Goal: Task Accomplishment & Management: Complete application form

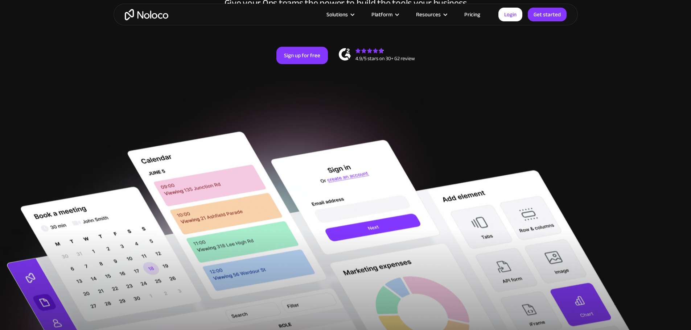
scroll to position [121, 0]
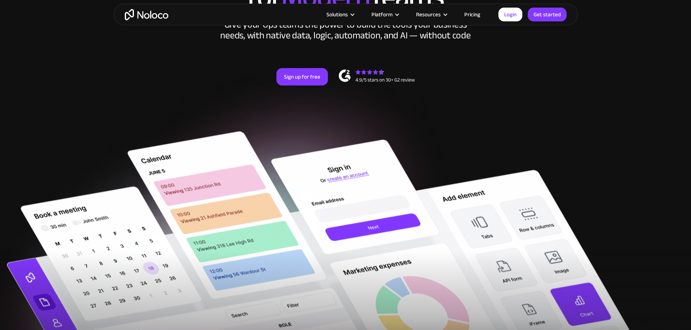
click at [471, 15] on link "Pricing" at bounding box center [472, 14] width 34 height 9
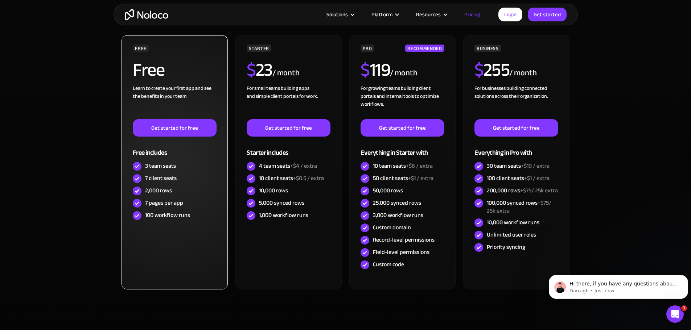
scroll to position [206, 0]
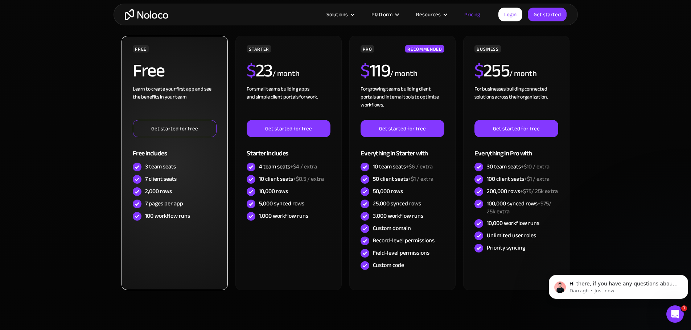
click at [171, 127] on link "Get started for free" at bounding box center [174, 128] width 83 height 17
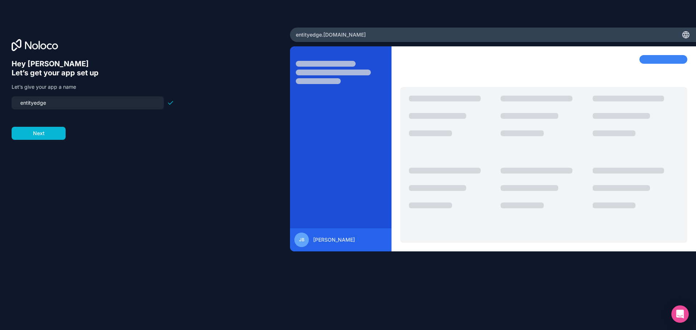
click at [56, 100] on input "entityedge" at bounding box center [88, 103] width 144 height 10
drag, startPoint x: 57, startPoint y: 102, endPoint x: -11, endPoint y: 103, distance: 67.4
click at [0, 103] on html "Hey Jonathan 👋 Let’s get your app set up Let’s give your app a name entityedge …" at bounding box center [348, 165] width 696 height 330
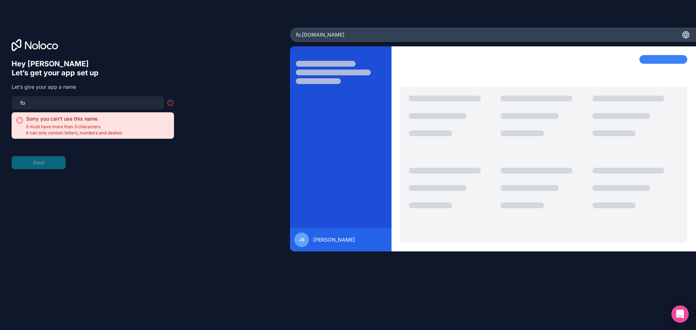
type input "f"
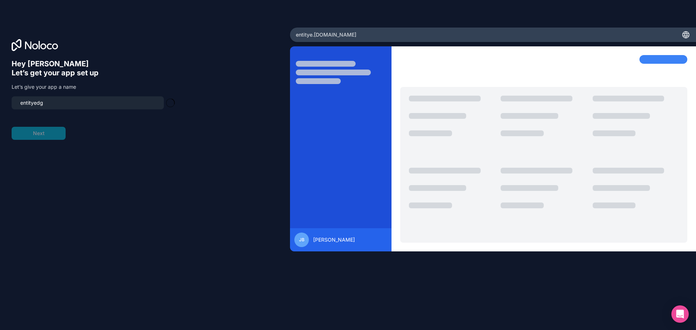
type input "entityedge"
click at [34, 136] on button "Next" at bounding box center [39, 133] width 54 height 13
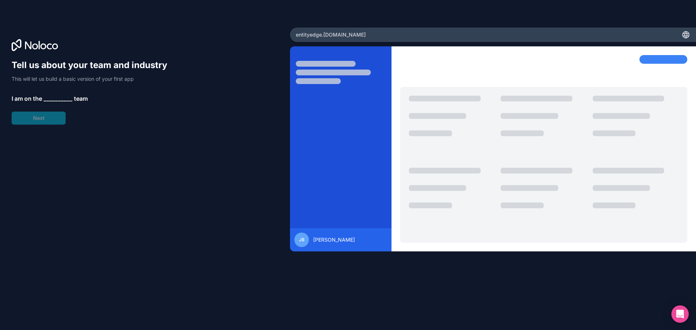
click at [53, 100] on span "__________" at bounding box center [58, 98] width 29 height 9
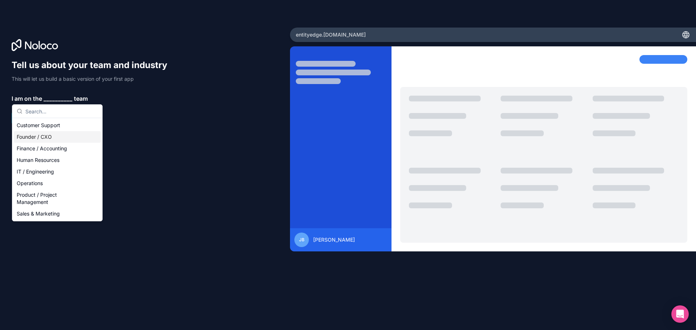
click at [39, 137] on div "Founder / CXO" at bounding box center [57, 137] width 87 height 12
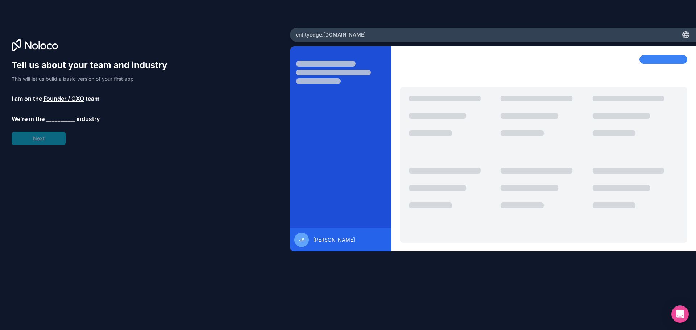
click at [53, 118] on span "__________" at bounding box center [60, 119] width 29 height 9
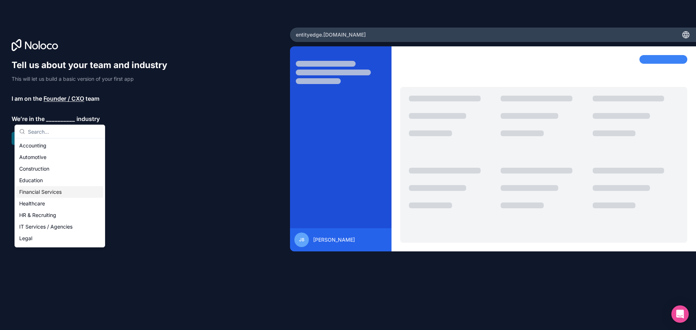
click at [45, 186] on div "Financial Services" at bounding box center [59, 192] width 87 height 12
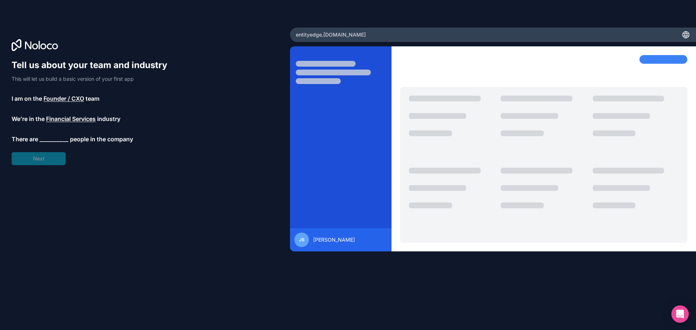
click at [53, 136] on span "__________" at bounding box center [54, 139] width 29 height 9
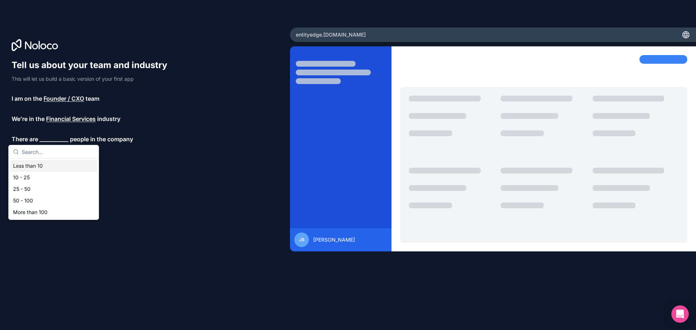
click at [30, 166] on div "Less than 10" at bounding box center [53, 166] width 87 height 12
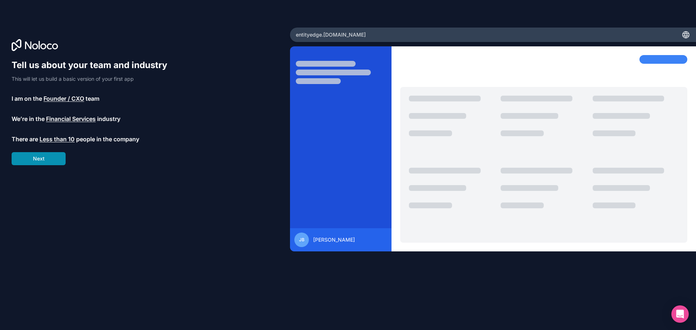
click at [43, 157] on button "Next" at bounding box center [39, 158] width 54 height 13
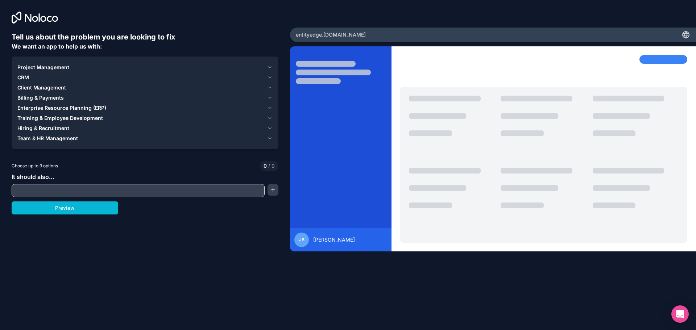
click at [63, 66] on span "Project Management" at bounding box center [43, 67] width 52 height 7
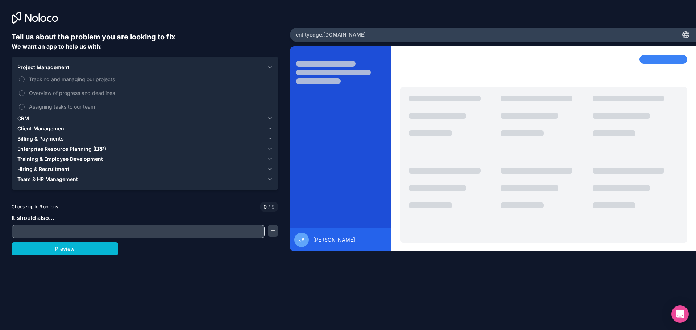
click at [28, 117] on span "CRM" at bounding box center [23, 118] width 12 height 7
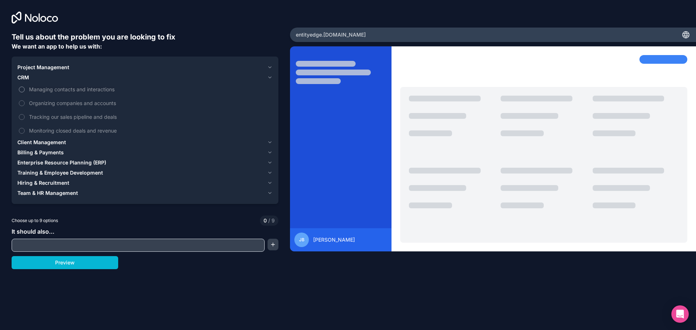
click at [22, 88] on button "Managing contacts and interactions" at bounding box center [22, 90] width 6 height 6
click at [22, 103] on button "Organizing companies and accounts" at bounding box center [22, 103] width 6 height 6
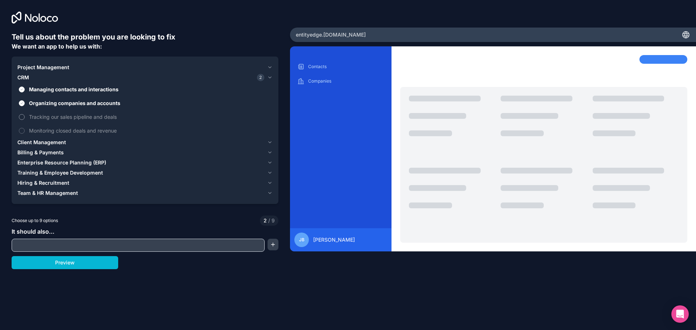
click at [24, 116] on button "Tracking our sales pipeline and deals" at bounding box center [22, 117] width 6 height 6
click at [23, 131] on button "Monitoring closed deals and revenue" at bounding box center [22, 131] width 6 height 6
click at [33, 68] on span "Project Management" at bounding box center [43, 67] width 52 height 7
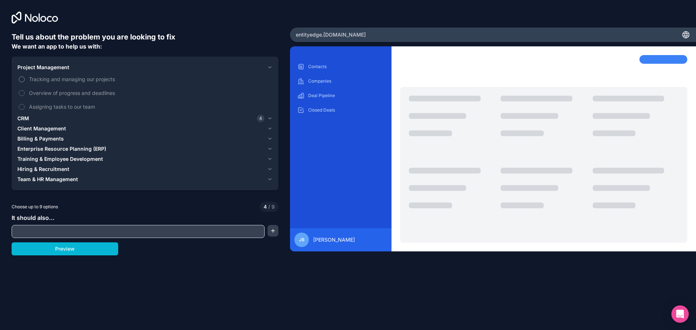
click at [25, 78] on label "Tracking and managing our projects" at bounding box center [144, 79] width 255 height 13
click at [25, 78] on button "Tracking and managing our projects" at bounding box center [22, 79] width 6 height 6
click at [23, 93] on button "Overview of progress and deadlines" at bounding box center [22, 93] width 6 height 6
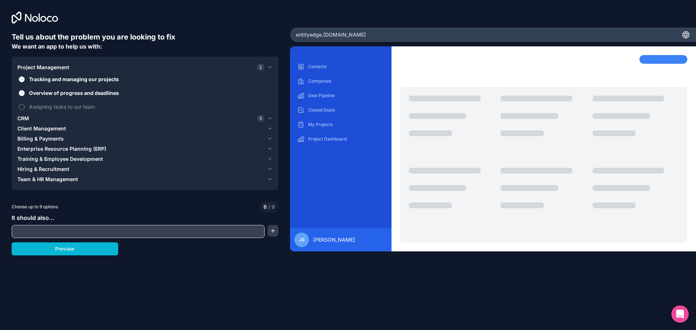
click at [21, 108] on button "Assigning tasks to our team" at bounding box center [22, 107] width 6 height 6
click at [40, 136] on span "Billing & Payments" at bounding box center [40, 138] width 46 height 7
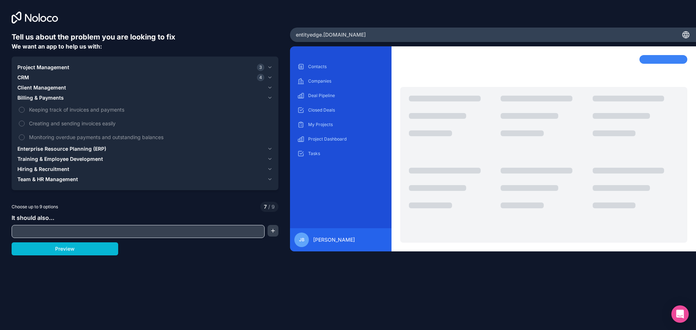
click at [44, 87] on span "Client Management" at bounding box center [41, 87] width 49 height 7
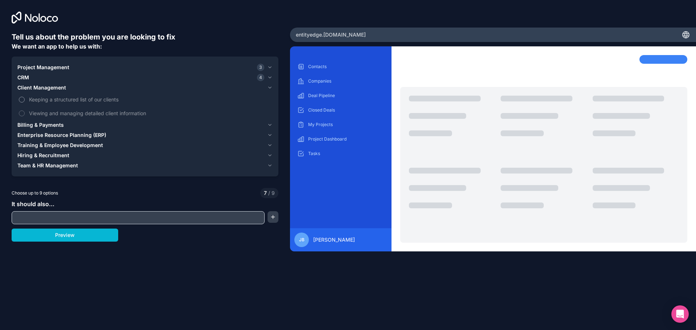
click at [20, 100] on button "Keeping a structured list of our clients" at bounding box center [22, 100] width 6 height 6
click at [22, 114] on button "Viewing and managing detailed client information" at bounding box center [22, 114] width 6 height 6
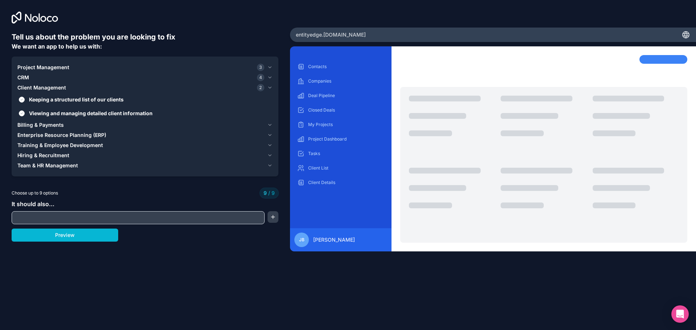
click at [40, 123] on span "Billing & Payments" at bounding box center [40, 124] width 46 height 7
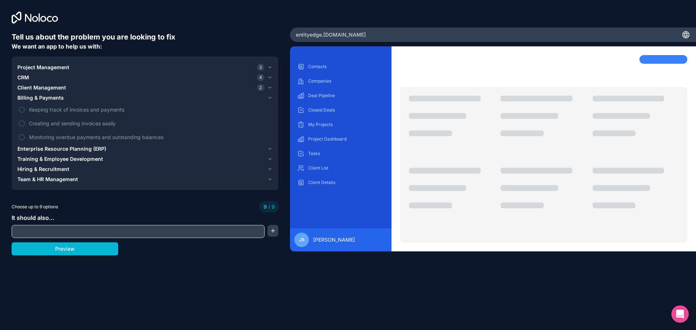
click at [37, 69] on span "Project Management" at bounding box center [43, 67] width 52 height 7
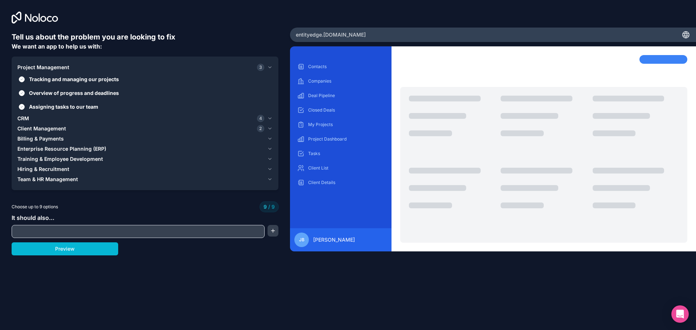
click at [44, 127] on span "Client Management" at bounding box center [41, 128] width 49 height 7
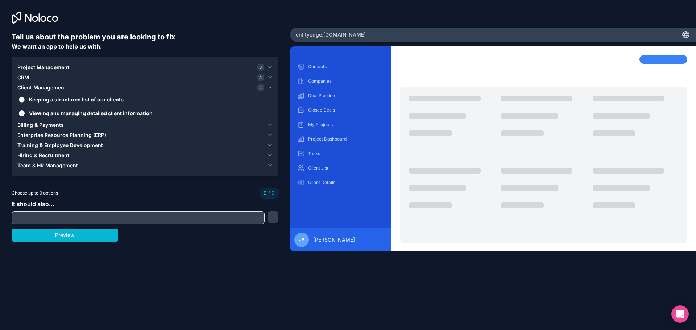
click at [21, 99] on button "Keeping a structured list of our clients" at bounding box center [22, 100] width 6 height 6
click at [23, 76] on span "CRM" at bounding box center [23, 77] width 12 height 7
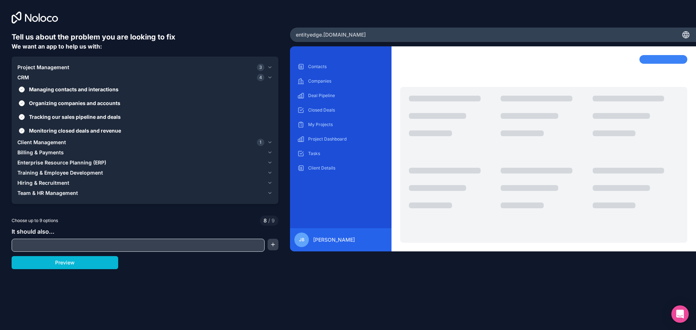
click at [20, 129] on button "Monitoring closed deals and revenue" at bounding box center [22, 131] width 6 height 6
click at [22, 87] on button "Managing contacts and interactions" at bounding box center [22, 90] width 6 height 6
click at [50, 163] on span "Enterprise Resource Planning (ERP)" at bounding box center [61, 162] width 89 height 7
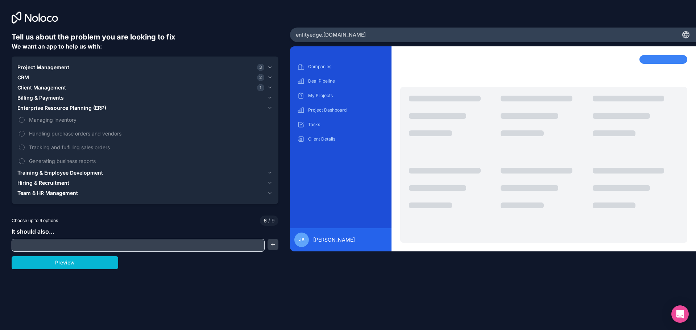
click at [42, 107] on span "Enterprise Resource Planning (ERP)" at bounding box center [61, 107] width 89 height 7
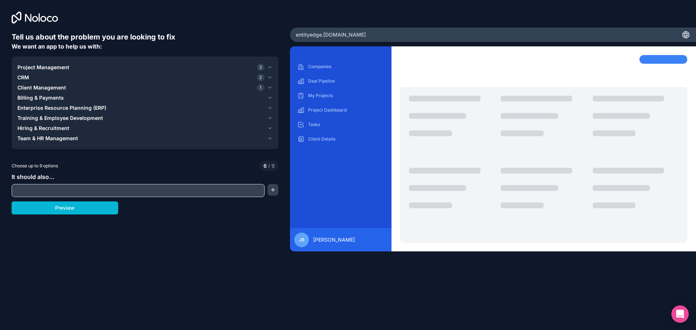
click at [46, 127] on span "Hiring & Recruitment" at bounding box center [43, 128] width 52 height 7
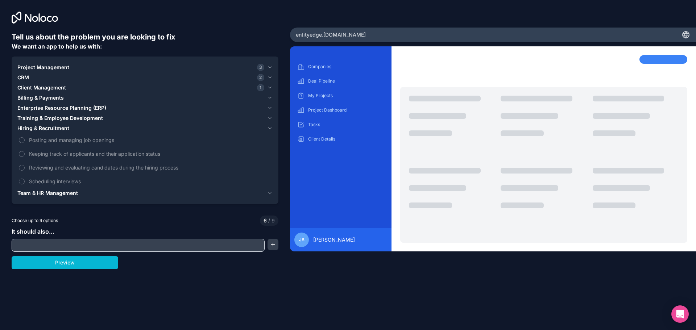
click at [46, 127] on span "Hiring & Recruitment" at bounding box center [43, 128] width 52 height 7
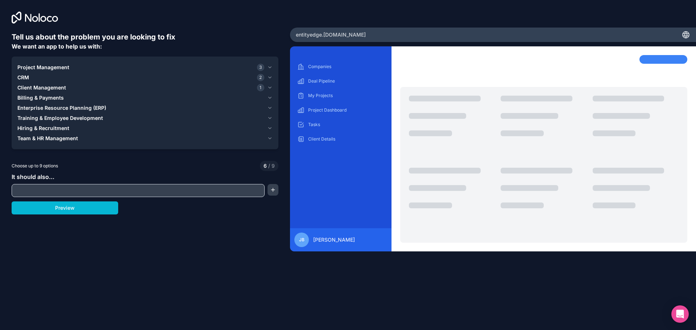
click at [48, 119] on span "Training & Employee Development" at bounding box center [60, 118] width 86 height 7
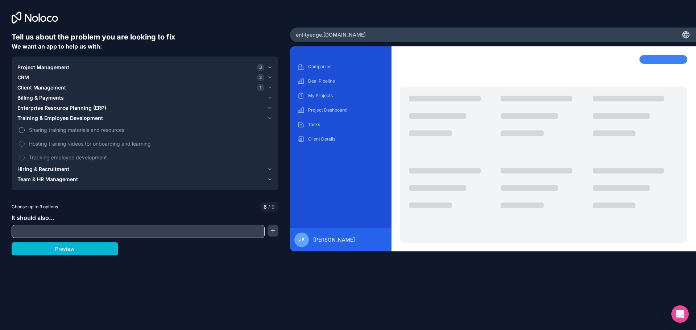
click at [22, 130] on button "Sharing training materials and resources" at bounding box center [22, 130] width 6 height 6
click at [20, 145] on button "Hosting training videos for onboarding and learning" at bounding box center [22, 144] width 6 height 6
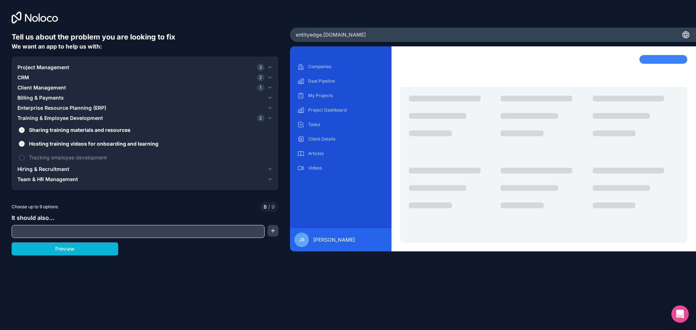
click at [50, 100] on span "Billing & Payments" at bounding box center [40, 97] width 46 height 7
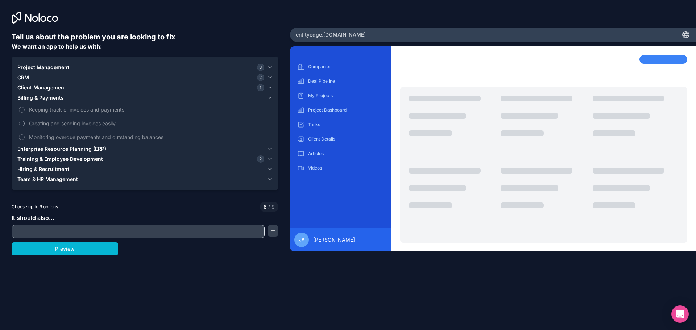
click at [21, 124] on button "Creating and sending invoices easily" at bounding box center [22, 124] width 6 height 6
click at [21, 123] on button "Creating and sending invoices easily" at bounding box center [22, 124] width 6 height 6
click at [22, 106] on label "Keeping track of invoices and payments" at bounding box center [144, 109] width 255 height 13
click at [22, 107] on button "Keeping track of invoices and payments" at bounding box center [22, 110] width 6 height 6
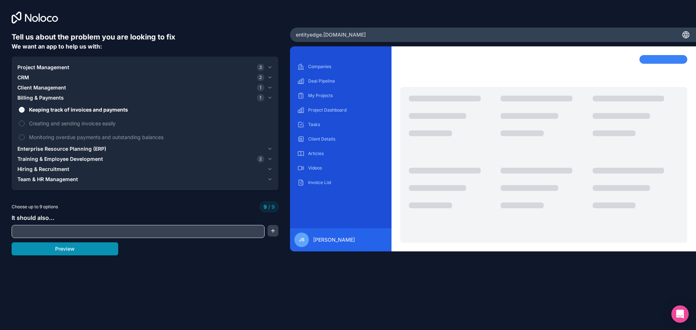
click at [54, 249] on button "Preview" at bounding box center [65, 249] width 107 height 13
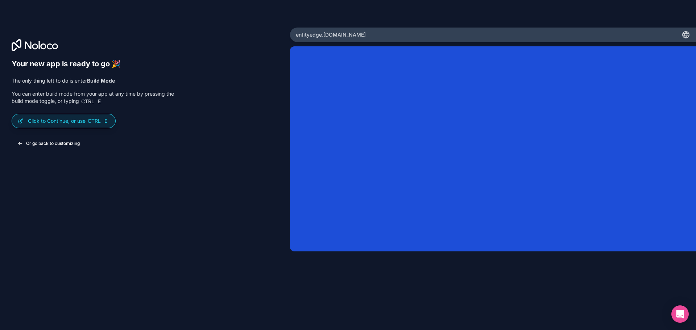
click at [47, 141] on button "Or go back to customizing" at bounding box center [49, 143] width 74 height 13
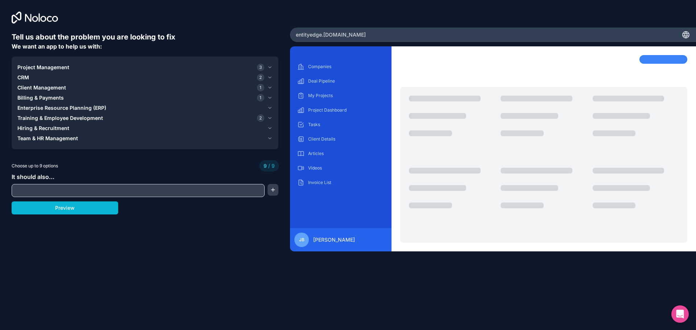
click at [49, 67] on span "Project Management" at bounding box center [43, 67] width 52 height 7
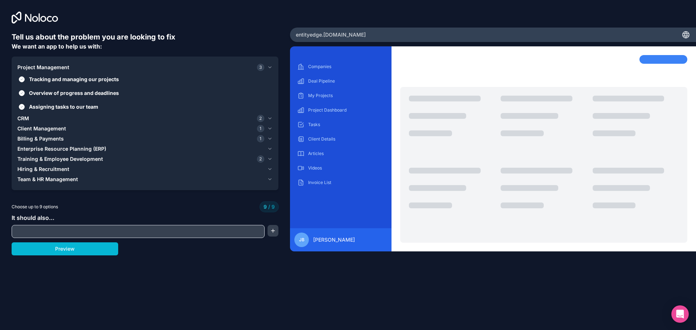
click at [27, 119] on span "CRM" at bounding box center [23, 118] width 12 height 7
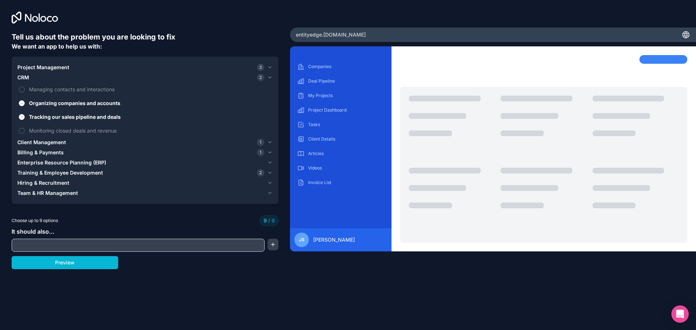
click at [41, 141] on span "Client Management" at bounding box center [41, 142] width 49 height 7
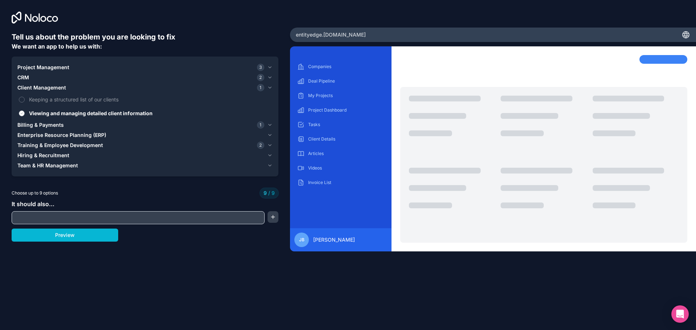
click at [21, 112] on button "Viewing and managing detailed client information" at bounding box center [22, 114] width 6 height 6
click at [23, 113] on button "Viewing and managing detailed client information" at bounding box center [22, 114] width 6 height 6
click at [22, 80] on span "CRM" at bounding box center [23, 77] width 12 height 7
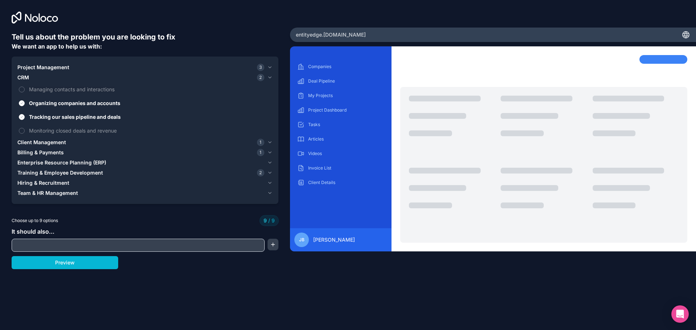
click at [40, 66] on span "Project Management" at bounding box center [43, 67] width 52 height 7
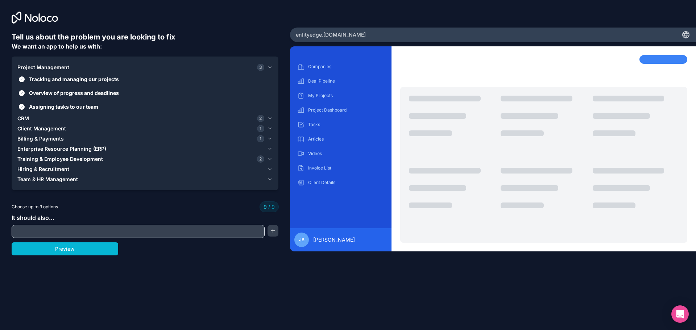
click at [28, 118] on span "CRM" at bounding box center [23, 118] width 12 height 7
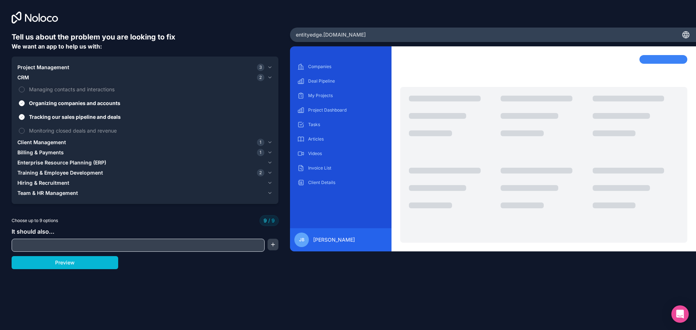
click at [55, 175] on span "Training & Employee Development" at bounding box center [60, 172] width 86 height 7
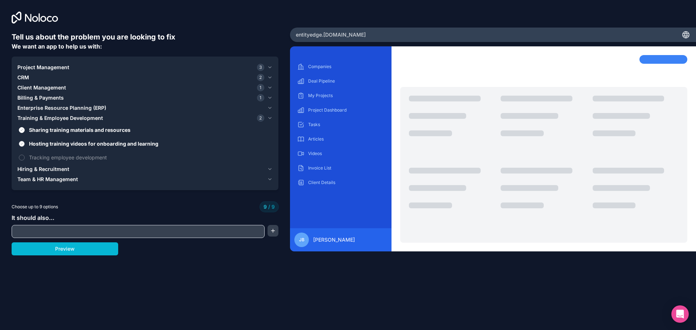
click at [21, 144] on button "Hosting training videos for onboarding and learning" at bounding box center [22, 144] width 6 height 6
click at [22, 128] on button "Sharing training materials and resources" at bounding box center [22, 130] width 6 height 6
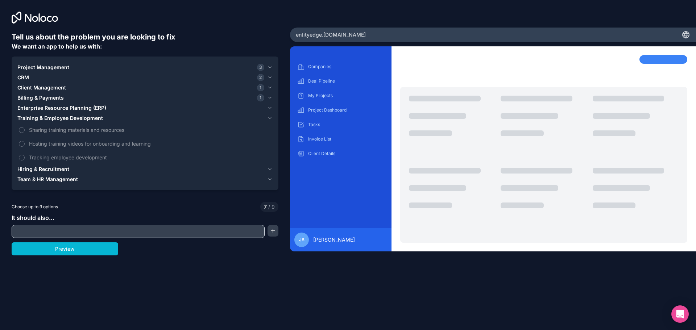
click at [38, 88] on span "Client Management" at bounding box center [41, 87] width 49 height 7
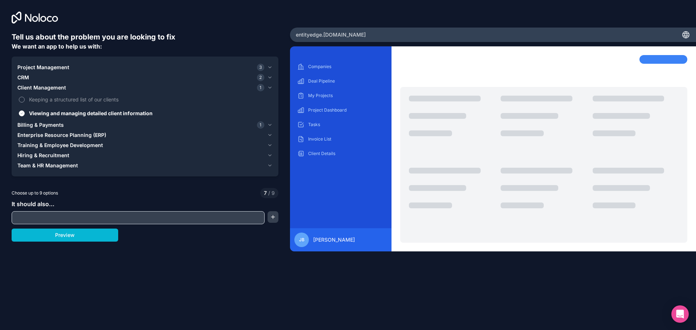
click at [21, 98] on button "Keeping a structured list of our clients" at bounding box center [22, 100] width 6 height 6
click at [24, 77] on span "CRM" at bounding box center [23, 77] width 12 height 7
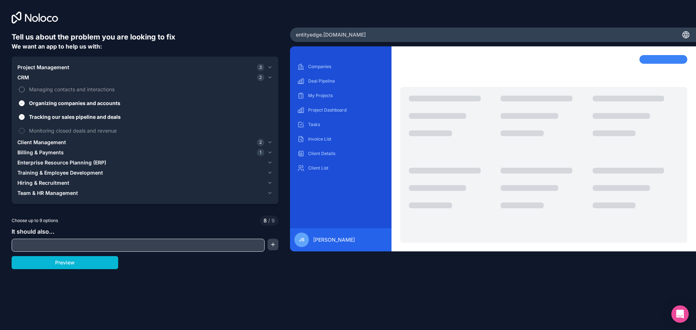
click at [21, 90] on button "Managing contacts and interactions" at bounding box center [22, 90] width 6 height 6
click at [40, 153] on span "Billing & Payments" at bounding box center [40, 152] width 46 height 7
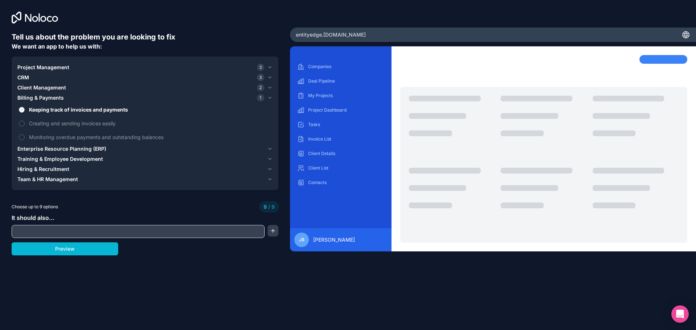
click at [22, 109] on button "Keeping track of invoices and payments" at bounding box center [22, 110] width 6 height 6
click at [35, 96] on span "Billing & Payments" at bounding box center [40, 97] width 46 height 7
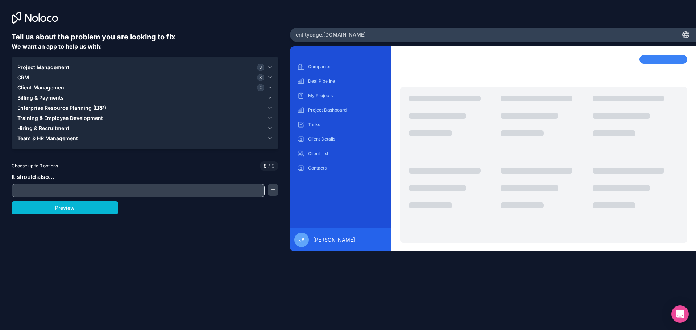
click at [35, 88] on span "Client Management" at bounding box center [41, 87] width 49 height 7
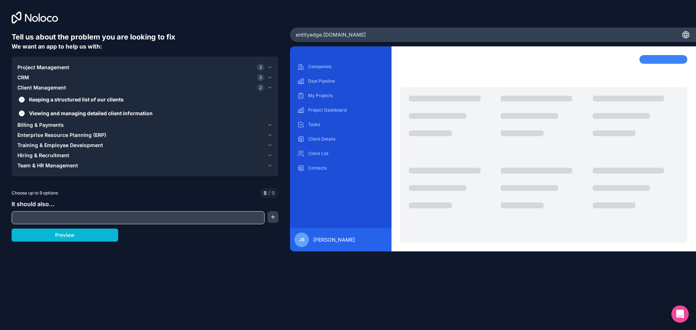
click at [23, 77] on span "CRM" at bounding box center [23, 77] width 12 height 7
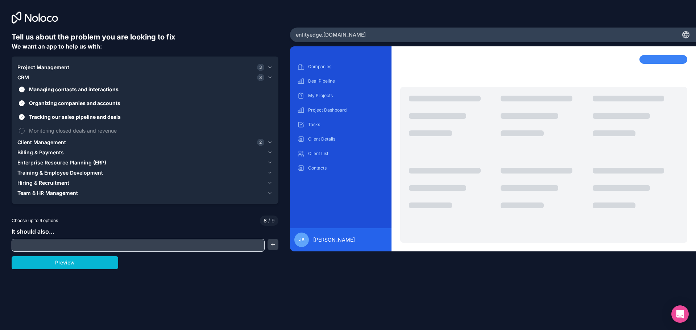
click at [61, 243] on input "text" at bounding box center [137, 245] width 249 height 10
click at [270, 244] on button "button" at bounding box center [273, 245] width 11 height 12
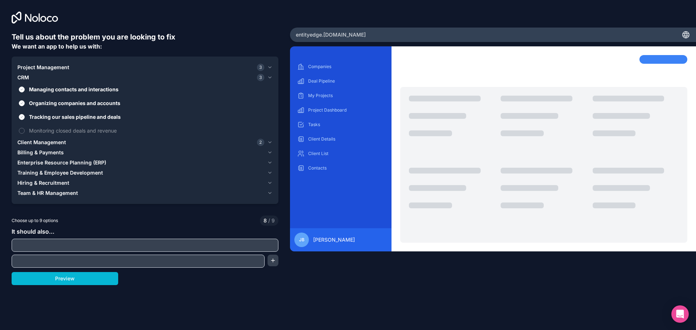
click at [65, 245] on input "text" at bounding box center [144, 245] width 263 height 10
click at [79, 277] on button "Preview" at bounding box center [65, 278] width 107 height 13
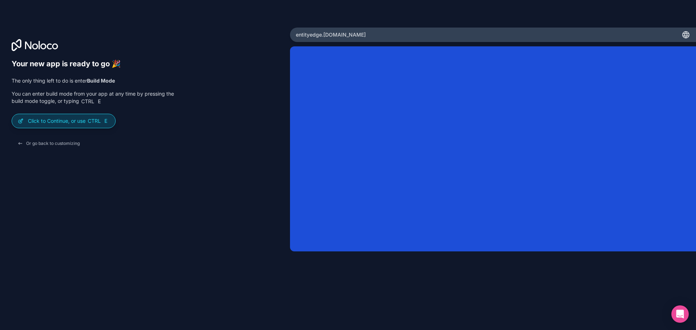
click at [63, 123] on p "Click to Continue, or use Ctrl E" at bounding box center [69, 120] width 82 height 7
